Goal: Ask a question

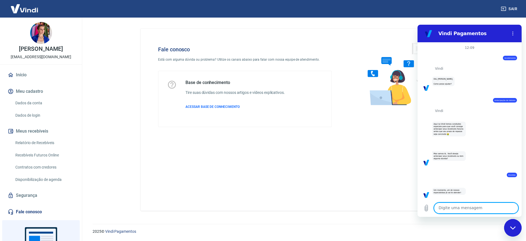
scroll to position [851, 0]
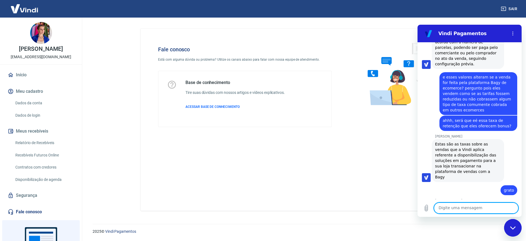
click at [473, 209] on textarea at bounding box center [476, 207] width 84 height 11
type textarea "bom dia"
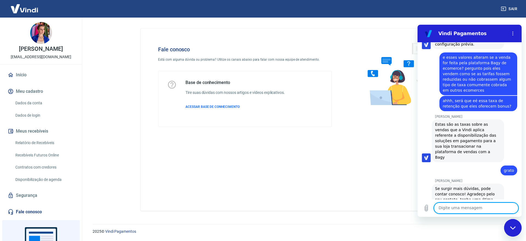
scroll to position [872, 0]
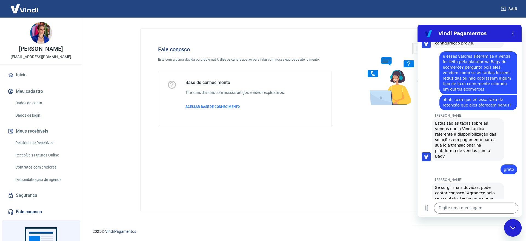
click at [365, 26] on div "Fale conosco Está com alguma dúvida ou problema? Utilize os canais abaixo para …" at bounding box center [303, 118] width 338 height 200
click at [467, 209] on textarea at bounding box center [476, 207] width 84 height 11
type textarea "b"
type textarea "x"
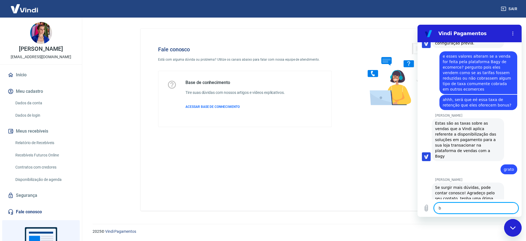
type textarea "bo"
type textarea "x"
type textarea "bom"
type textarea "x"
type textarea "bom"
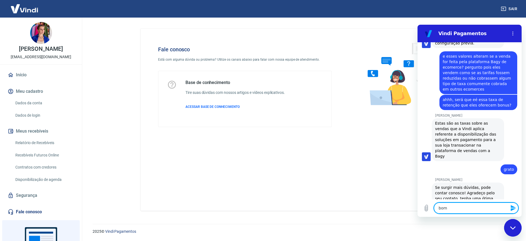
type textarea "x"
type textarea "bom d"
type textarea "x"
type textarea "bom di"
type textarea "x"
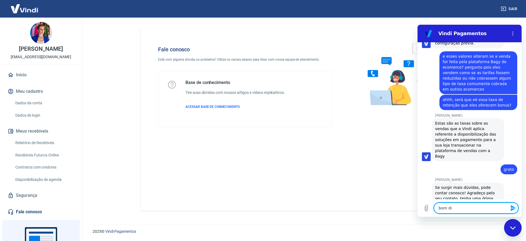
type textarea "bom dia"
type textarea "x"
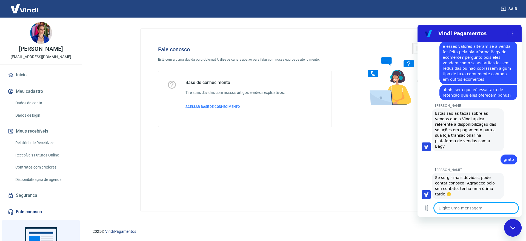
type textarea "x"
